Goal: Information Seeking & Learning: Learn about a topic

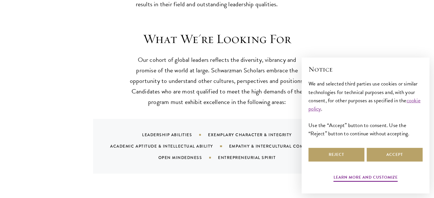
scroll to position [532, 0]
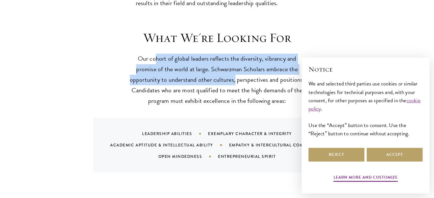
drag, startPoint x: 157, startPoint y: 49, endPoint x: 234, endPoint y: 70, distance: 79.4
click at [234, 70] on p "Our cohort of global leaders reflects the diversity, vibrancy and promise of th…" at bounding box center [217, 80] width 177 height 53
click at [198, 69] on p "Our cohort of global leaders reflects the diversity, vibrancy and promise of th…" at bounding box center [217, 80] width 177 height 53
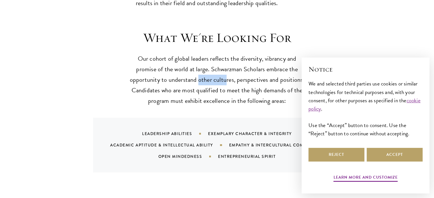
drag, startPoint x: 198, startPoint y: 69, endPoint x: 227, endPoint y: 66, distance: 28.6
click at [227, 66] on p "Our cohort of global leaders reflects the diversity, vibrancy and promise of th…" at bounding box center [217, 80] width 177 height 53
click at [248, 69] on p "Our cohort of global leaders reflects the diversity, vibrancy and promise of th…" at bounding box center [217, 80] width 177 height 53
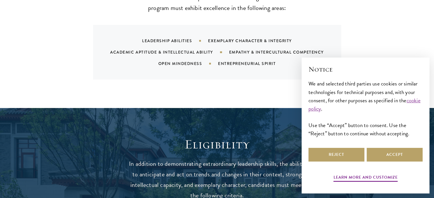
scroll to position [644, 0]
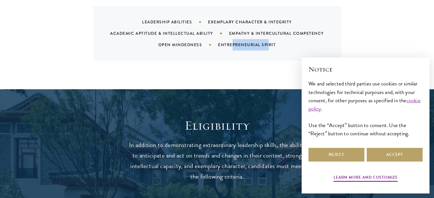
drag, startPoint x: 232, startPoint y: 32, endPoint x: 268, endPoint y: 33, distance: 35.9
click at [268, 42] on div "Entrepreneurial Spirit" at bounding box center [254, 45] width 72 height 6
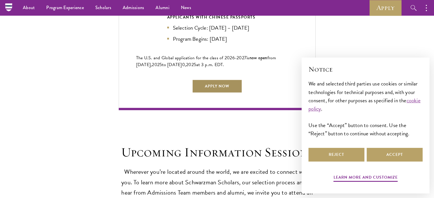
scroll to position [1316, 0]
